Goal: Task Accomplishment & Management: Manage account settings

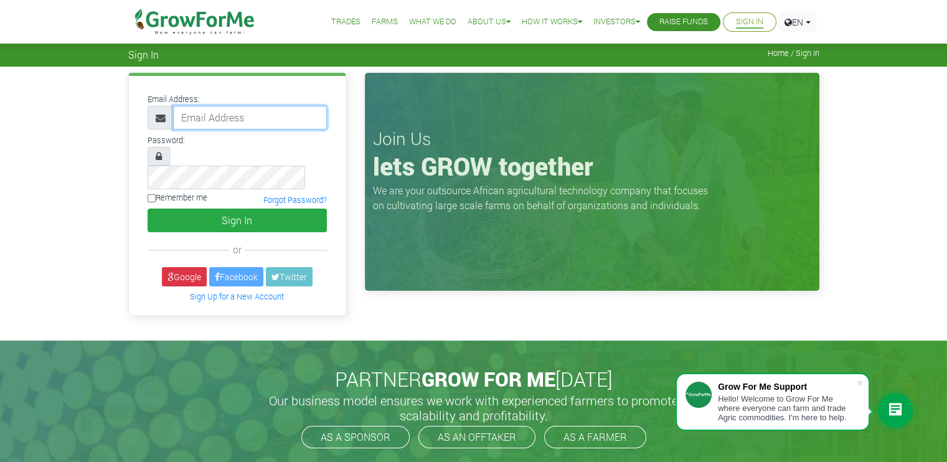
click at [187, 120] on input "email" at bounding box center [250, 118] width 154 height 24
type input "233594468577@growforme.com"
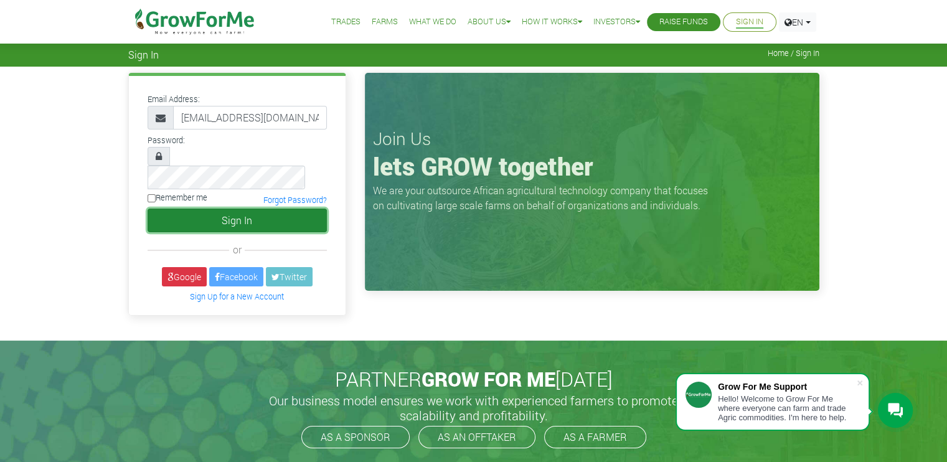
click at [234, 209] on button "Sign In" at bounding box center [237, 221] width 179 height 24
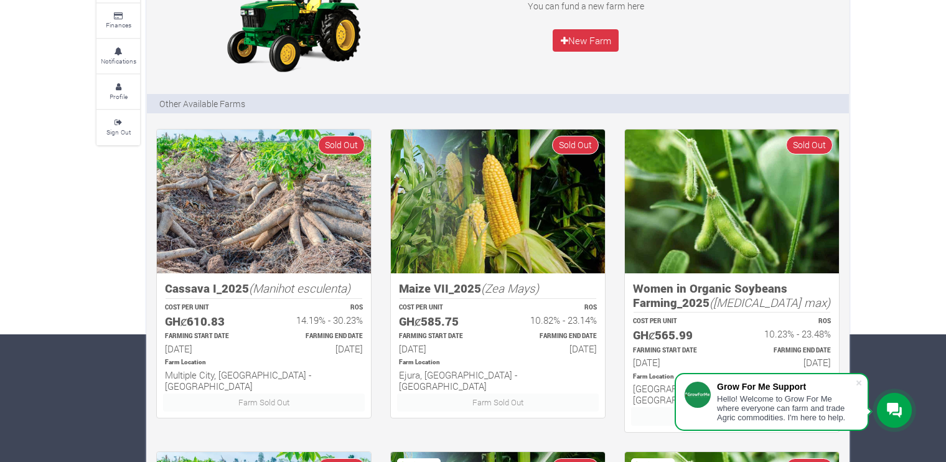
scroll to position [126, 0]
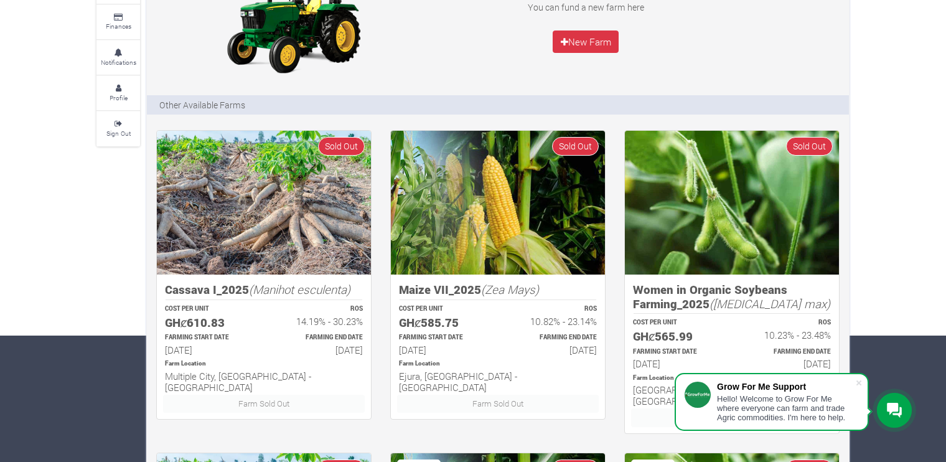
click at [242, 347] on h6 "[DATE]" at bounding box center [209, 349] width 88 height 11
click at [243, 271] on img at bounding box center [264, 203] width 214 height 144
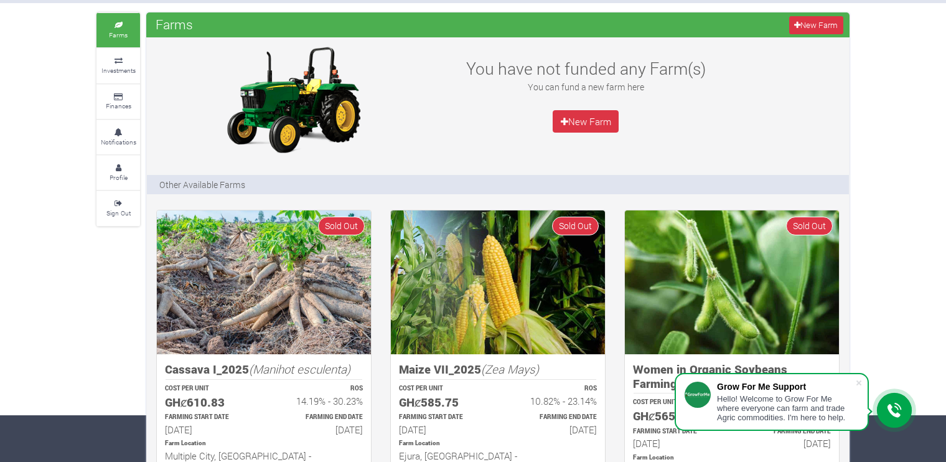
scroll to position [0, 0]
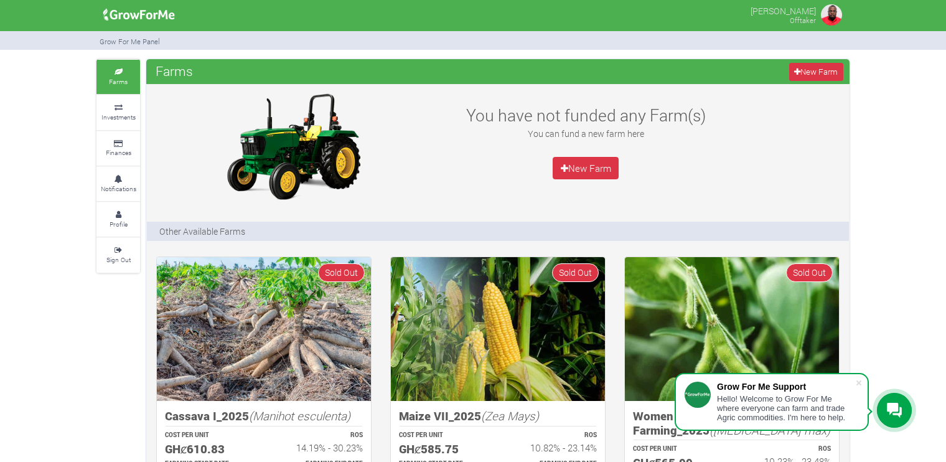
click at [152, 14] on img at bounding box center [139, 14] width 80 height 25
